Goal: Transaction & Acquisition: Download file/media

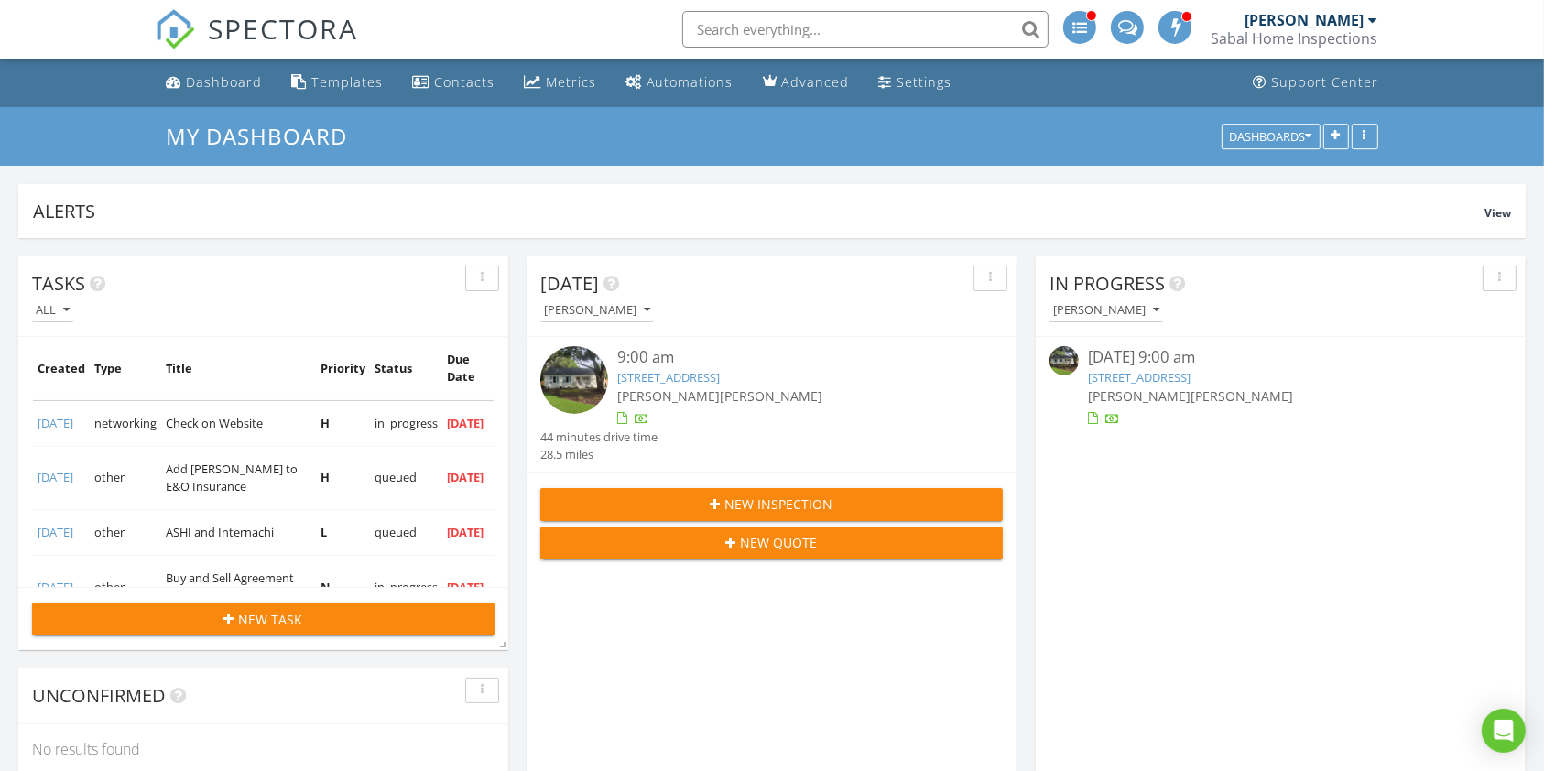
click at [1129, 382] on link "1154 Island View Dr , Mount Pleasant, SC 29464" at bounding box center [1139, 377] width 103 height 16
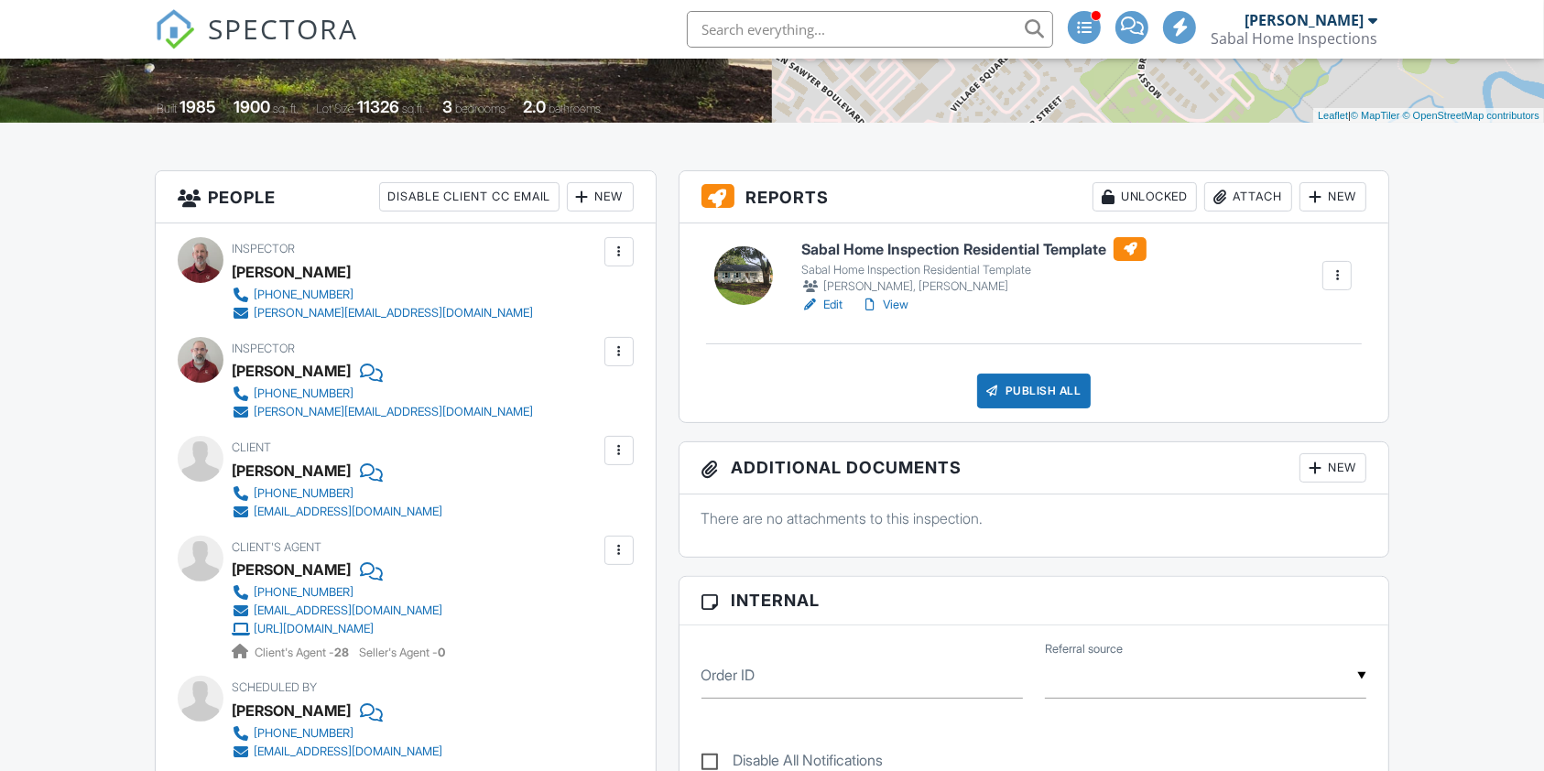
click at [835, 305] on link "Edit" at bounding box center [821, 305] width 41 height 18
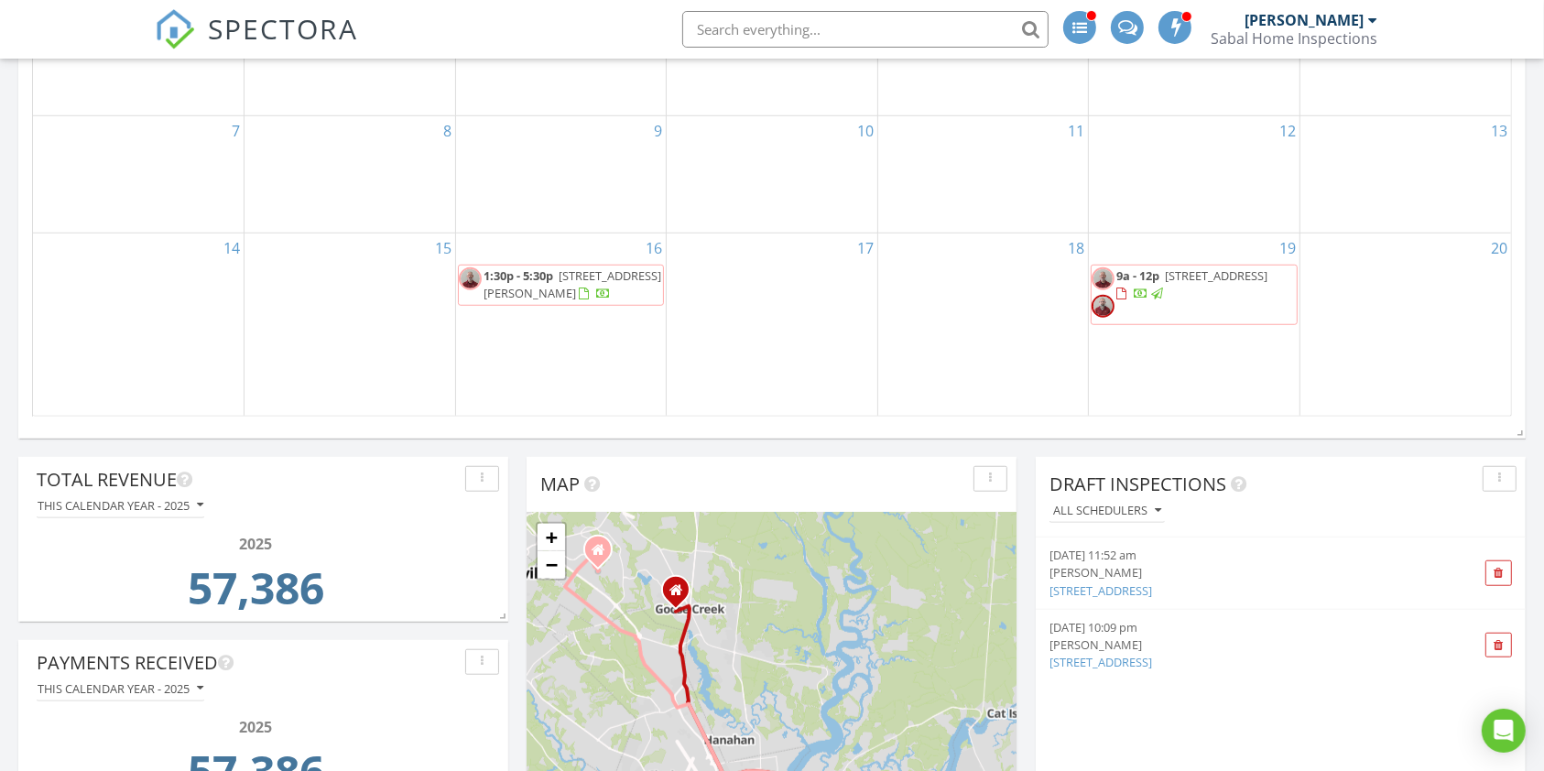
scroll to position [1342, 0]
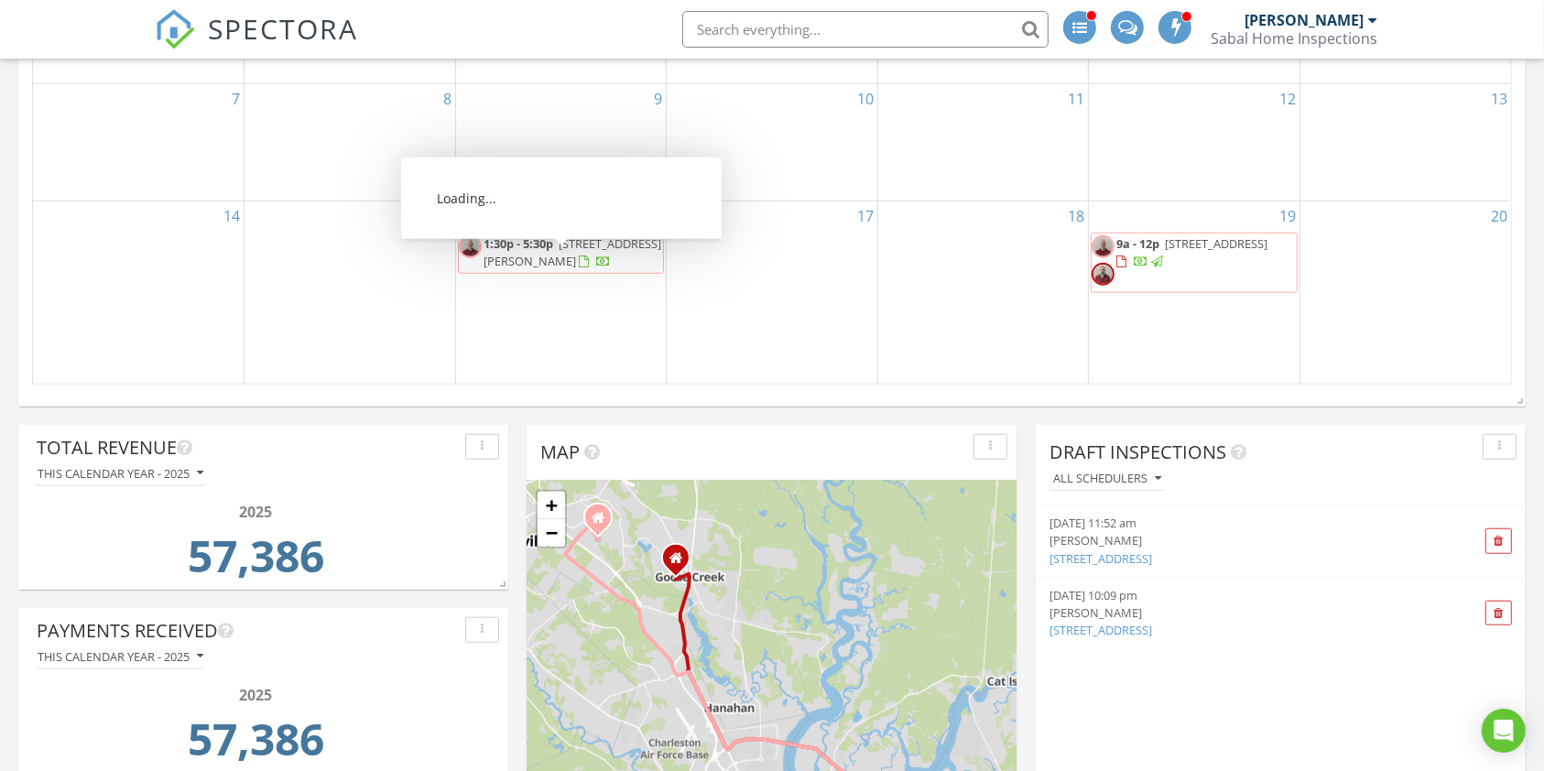
drag, startPoint x: 561, startPoint y: 304, endPoint x: 564, endPoint y: 262, distance: 42.2
click at [564, 262] on span "509 Cropfield Dr Lot 104, Summerville 29485" at bounding box center [573, 252] width 178 height 34
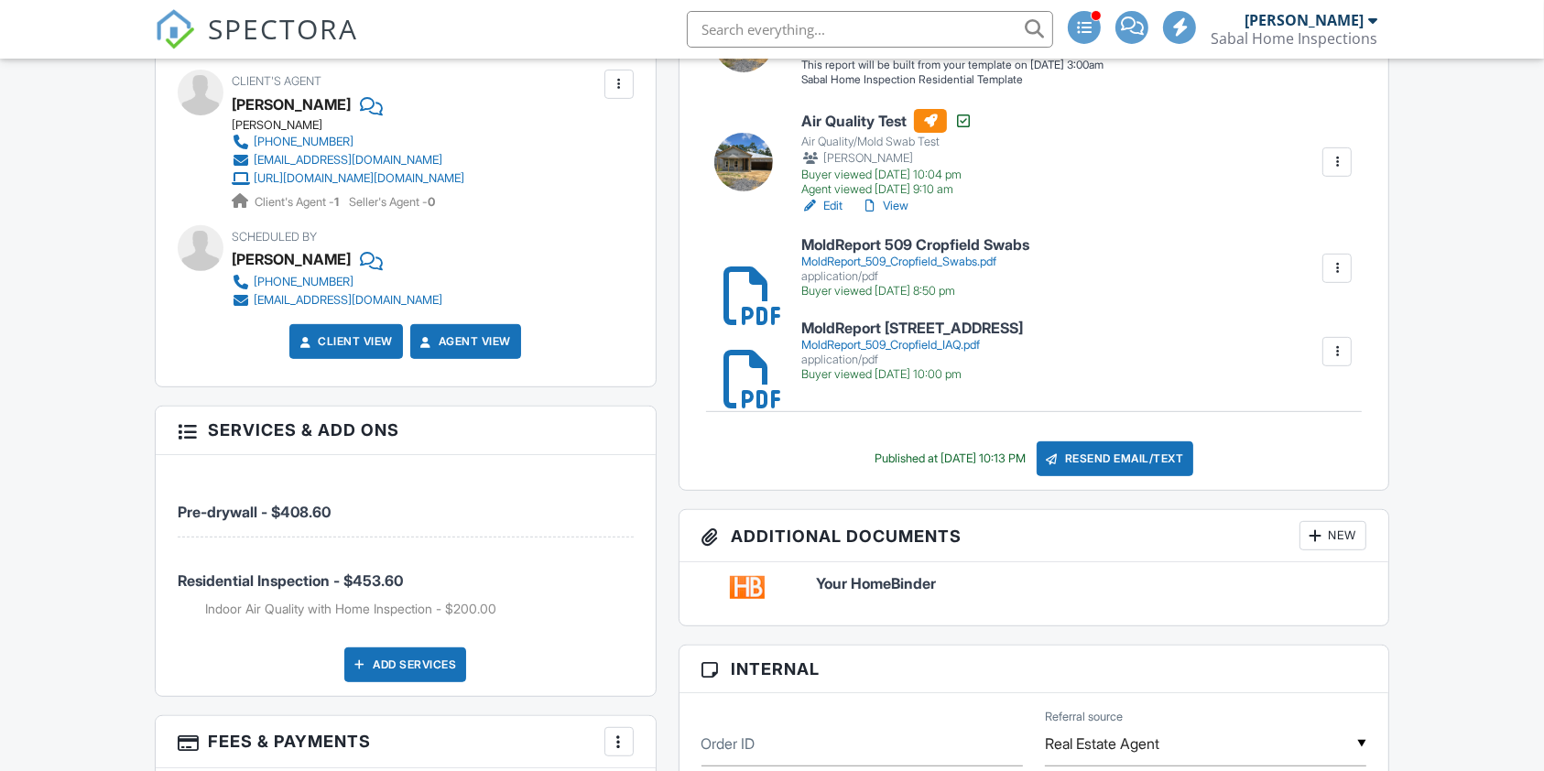
click at [742, 277] on div at bounding box center [732, 268] width 18 height 18
click at [890, 340] on div "MoldReport_509_Cropfield_IAQ.pdf" at bounding box center [912, 345] width 222 height 15
